Goal: Find specific page/section: Find specific page/section

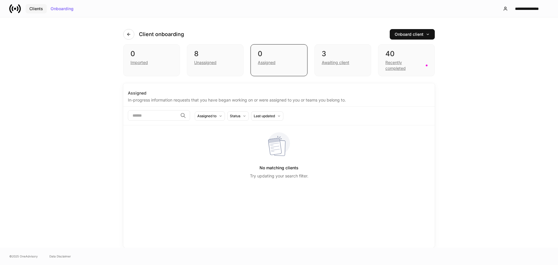
click at [31, 10] on div "Clients" at bounding box center [36, 9] width 14 height 4
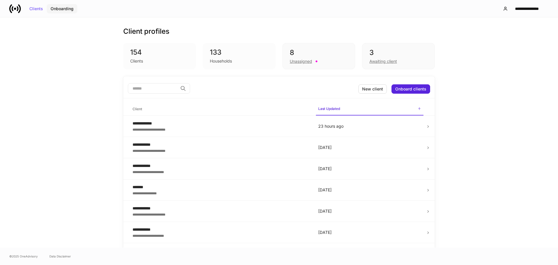
click at [60, 9] on div "Onboarding" at bounding box center [62, 9] width 23 height 4
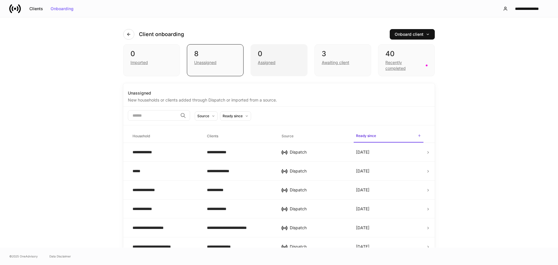
click at [272, 54] on div "0" at bounding box center [279, 53] width 42 height 9
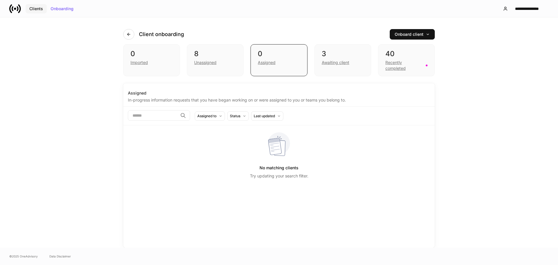
click at [34, 9] on div "Clients" at bounding box center [36, 9] width 14 height 4
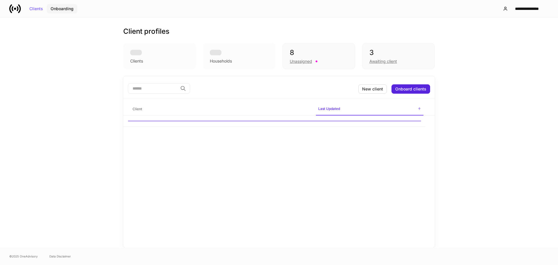
click at [64, 8] on div "Onboarding" at bounding box center [62, 9] width 23 height 4
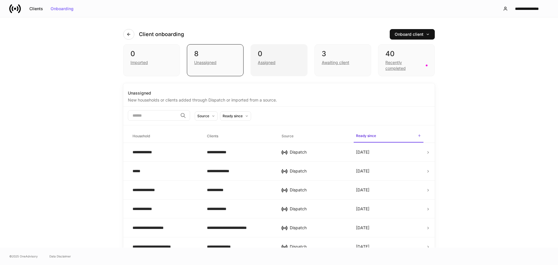
click at [268, 63] on div "Assigned" at bounding box center [267, 63] width 18 height 6
